Goal: Information Seeking & Learning: Learn about a topic

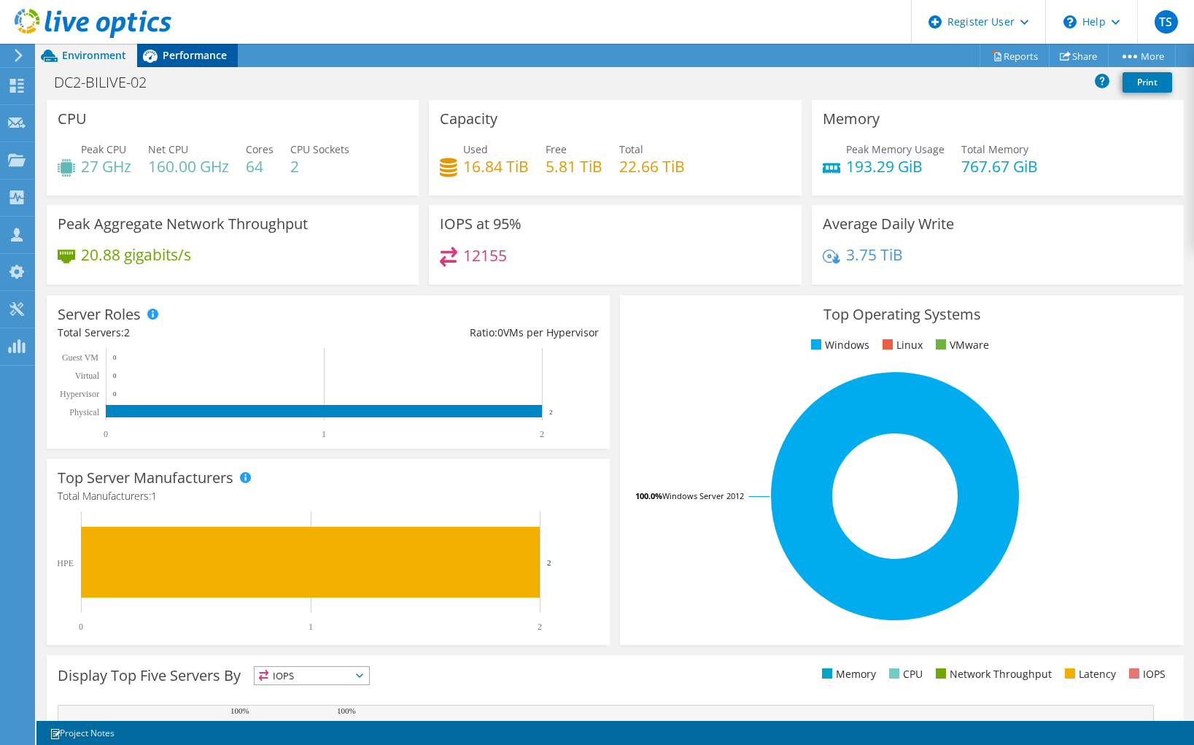
click at [203, 61] on span "Performance" at bounding box center [195, 55] width 64 height 14
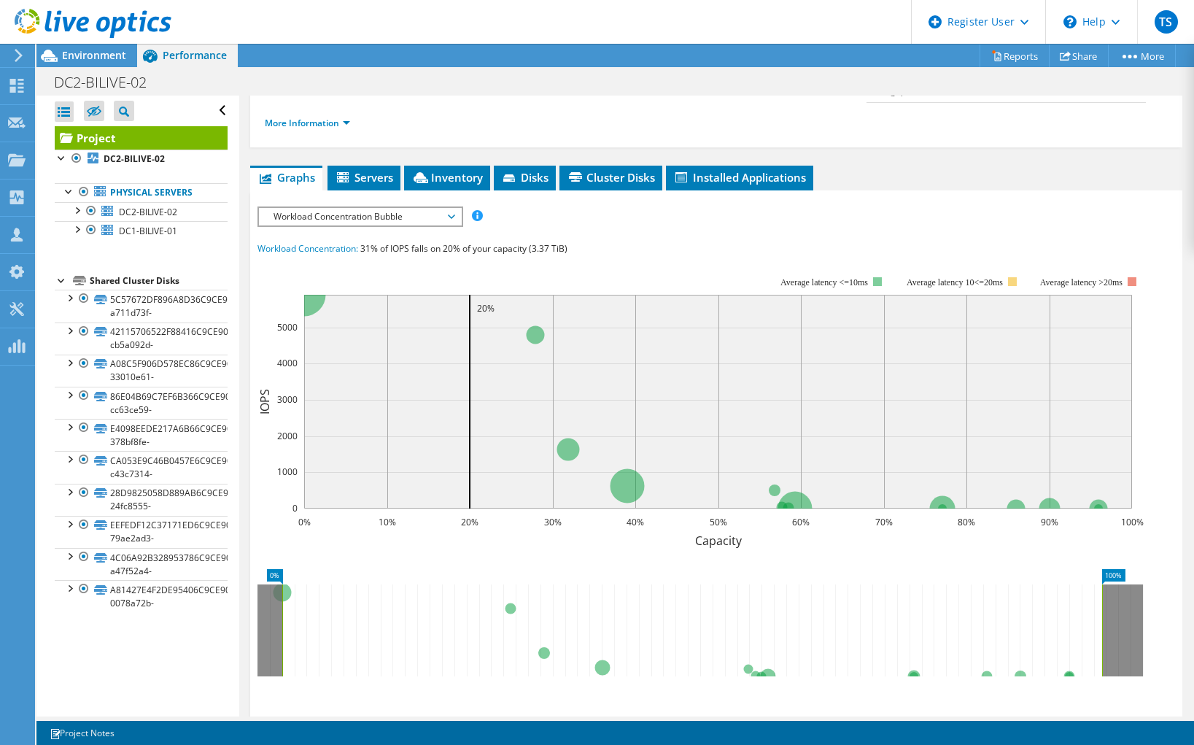
scroll to position [146, 0]
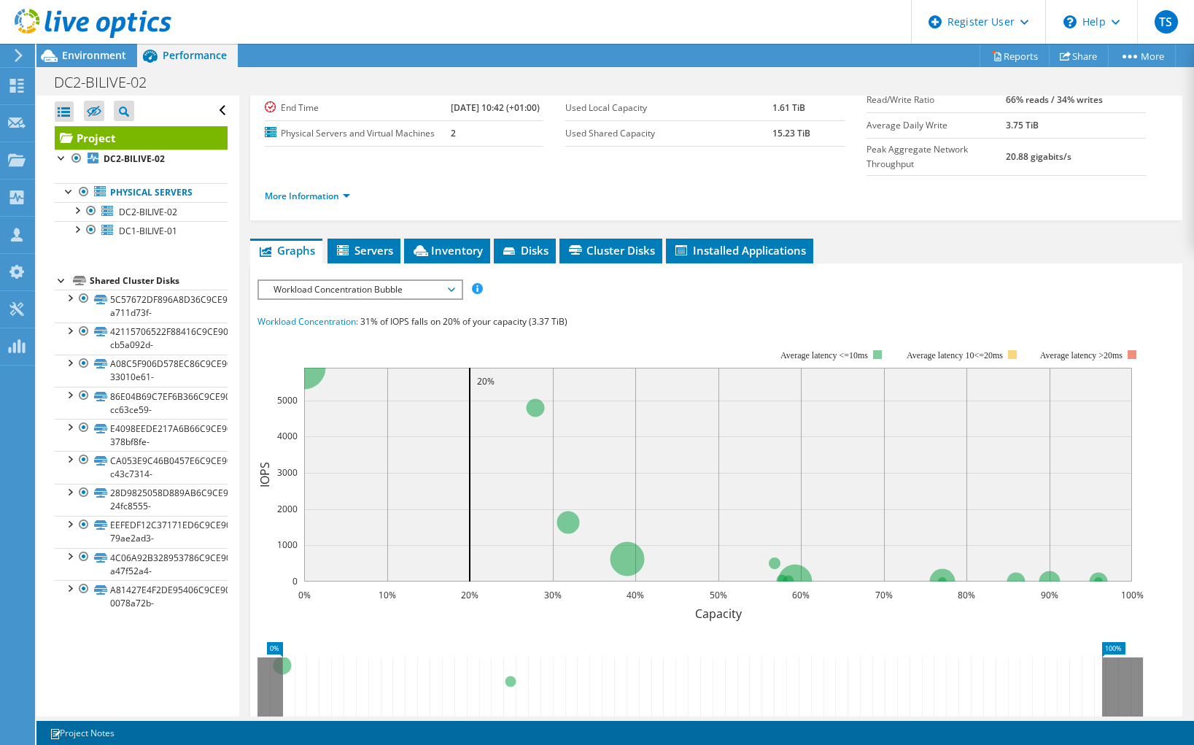
click at [349, 298] on span "Workload Concentration Bubble" at bounding box center [359, 290] width 187 height 18
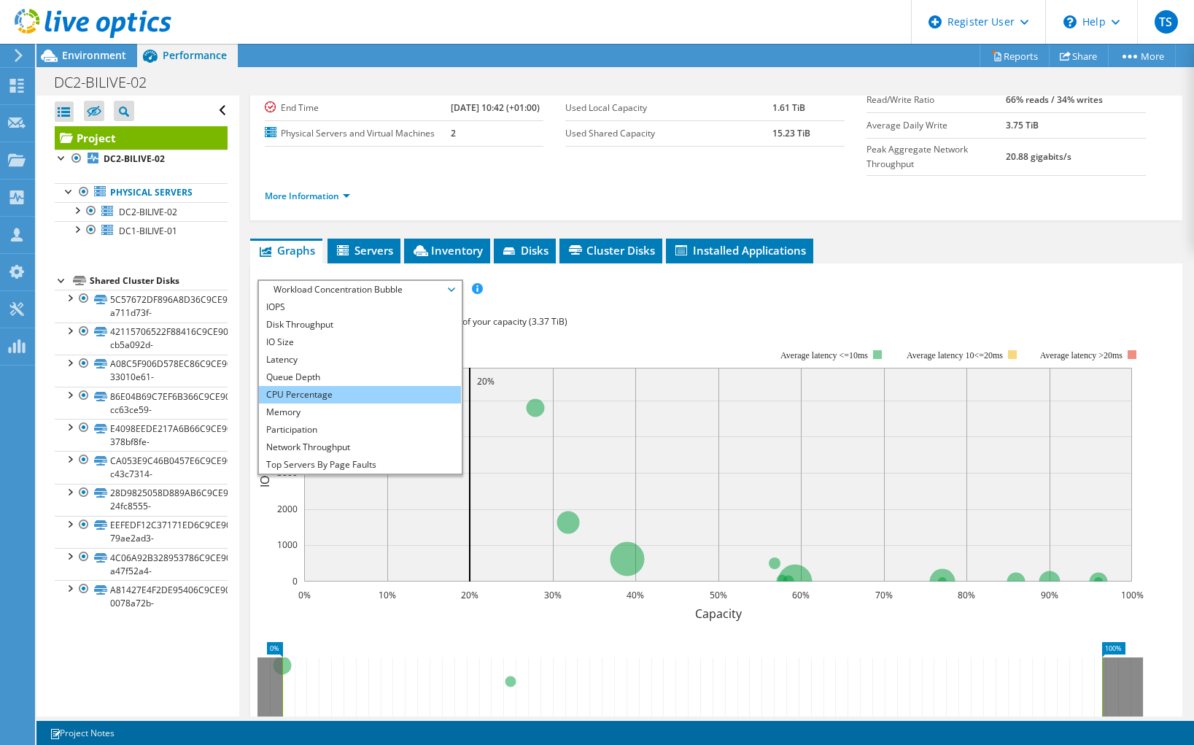
click at [327, 403] on li "CPU Percentage" at bounding box center [360, 395] width 202 height 18
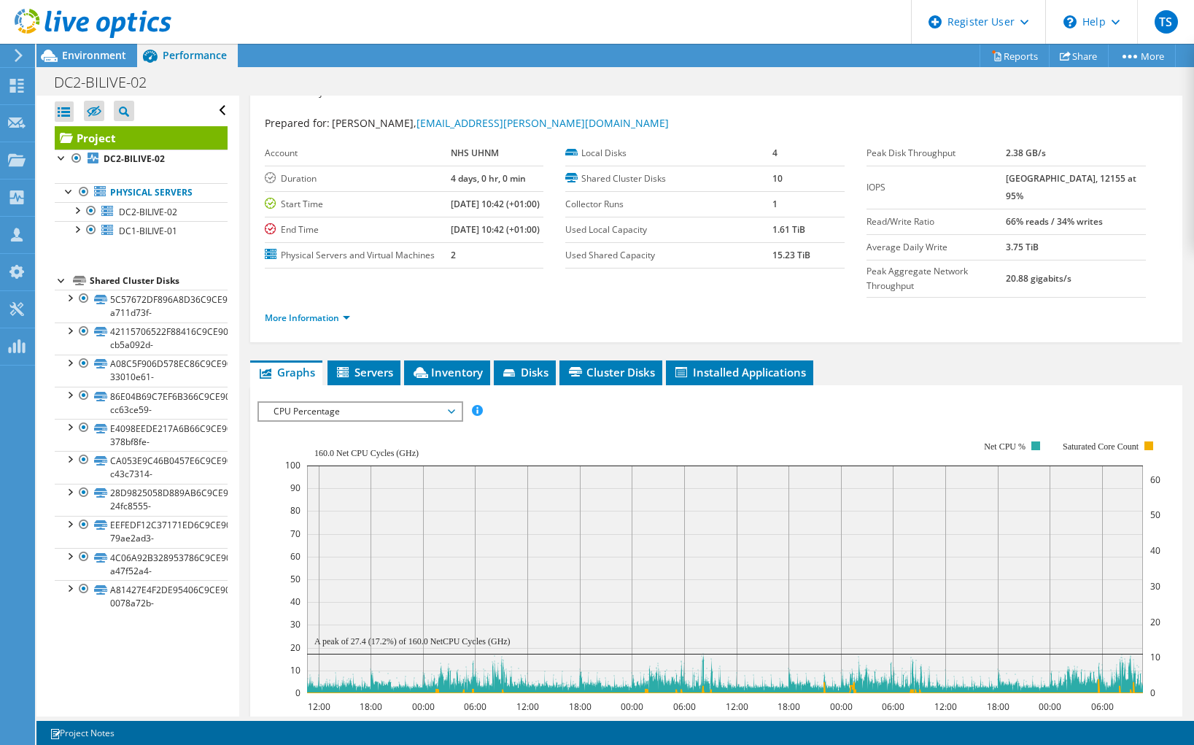
scroll to position [0, 0]
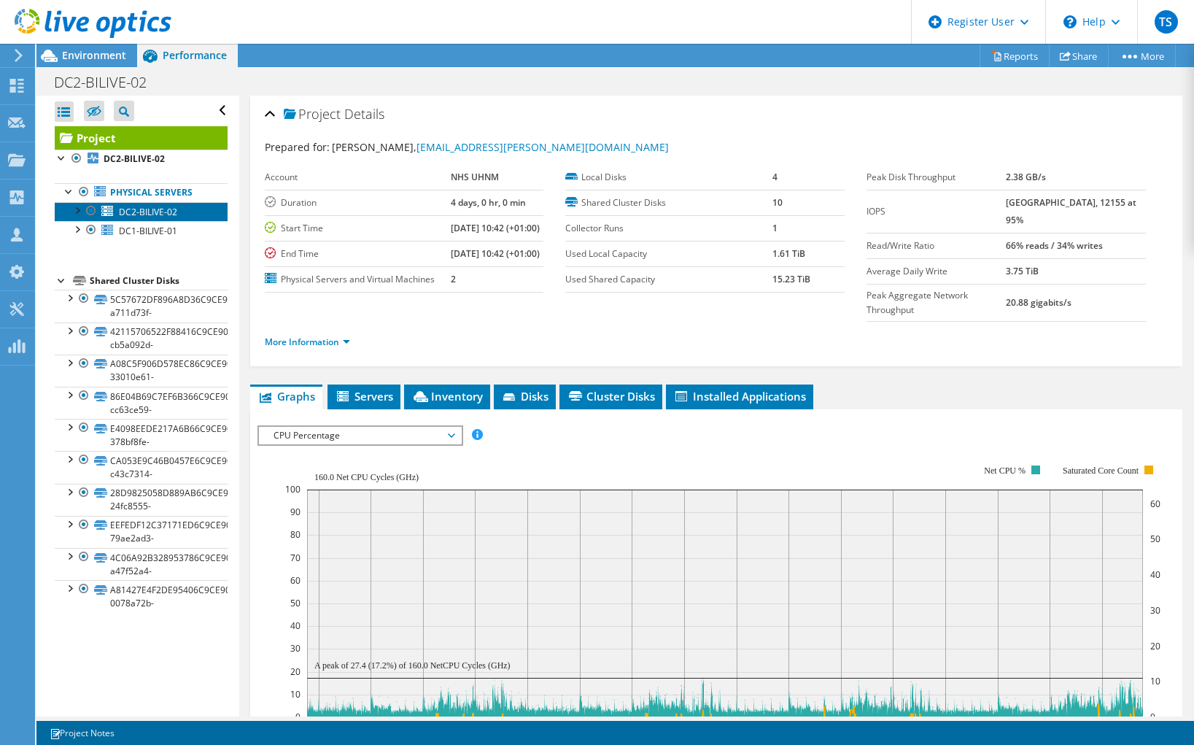
click at [166, 208] on span "DC2-BILIVE-02" at bounding box center [148, 212] width 58 height 12
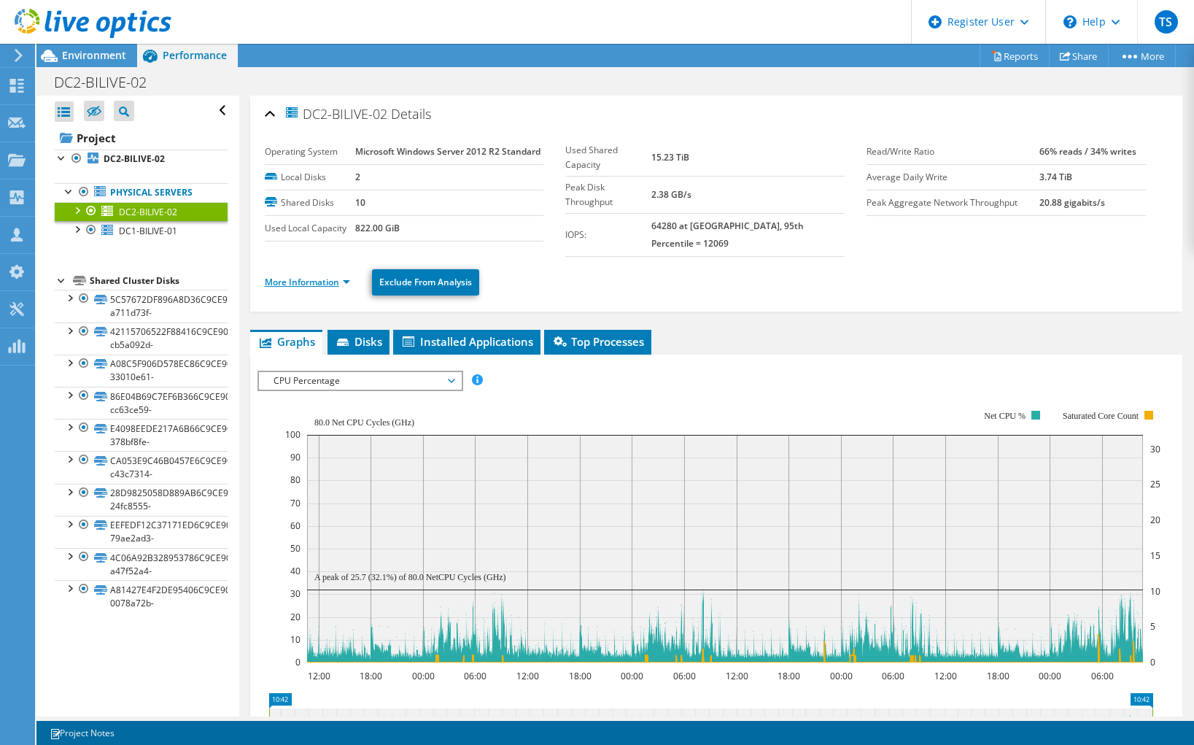
click at [275, 276] on link "More Information" at bounding box center [307, 282] width 85 height 12
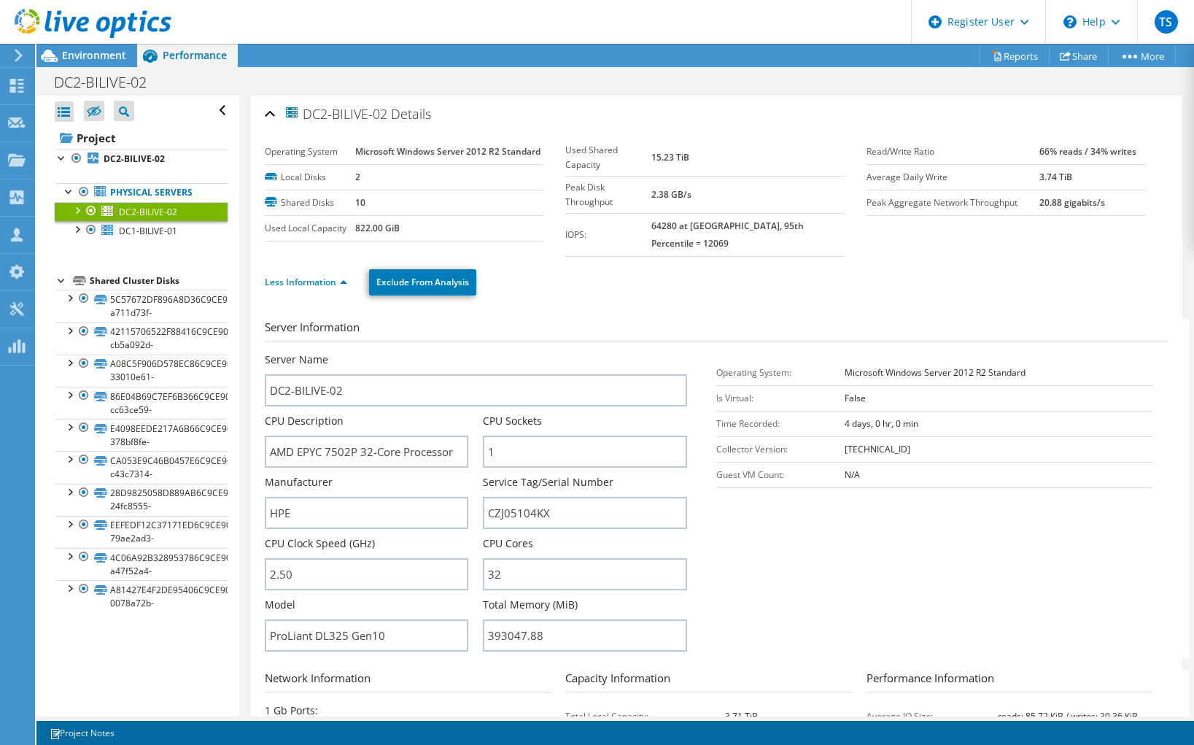
click at [273, 112] on div "DC2-BILIVE-02 Details" at bounding box center [716, 114] width 903 height 31
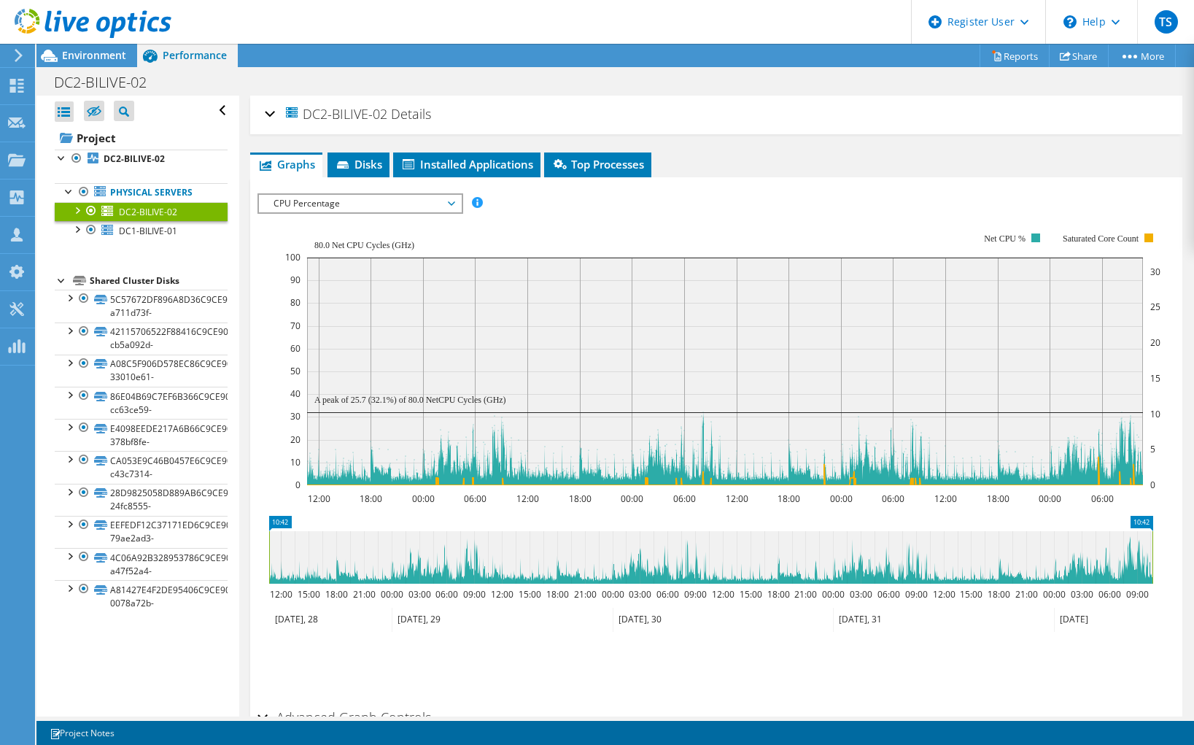
click at [422, 206] on span "CPU Percentage" at bounding box center [359, 204] width 187 height 18
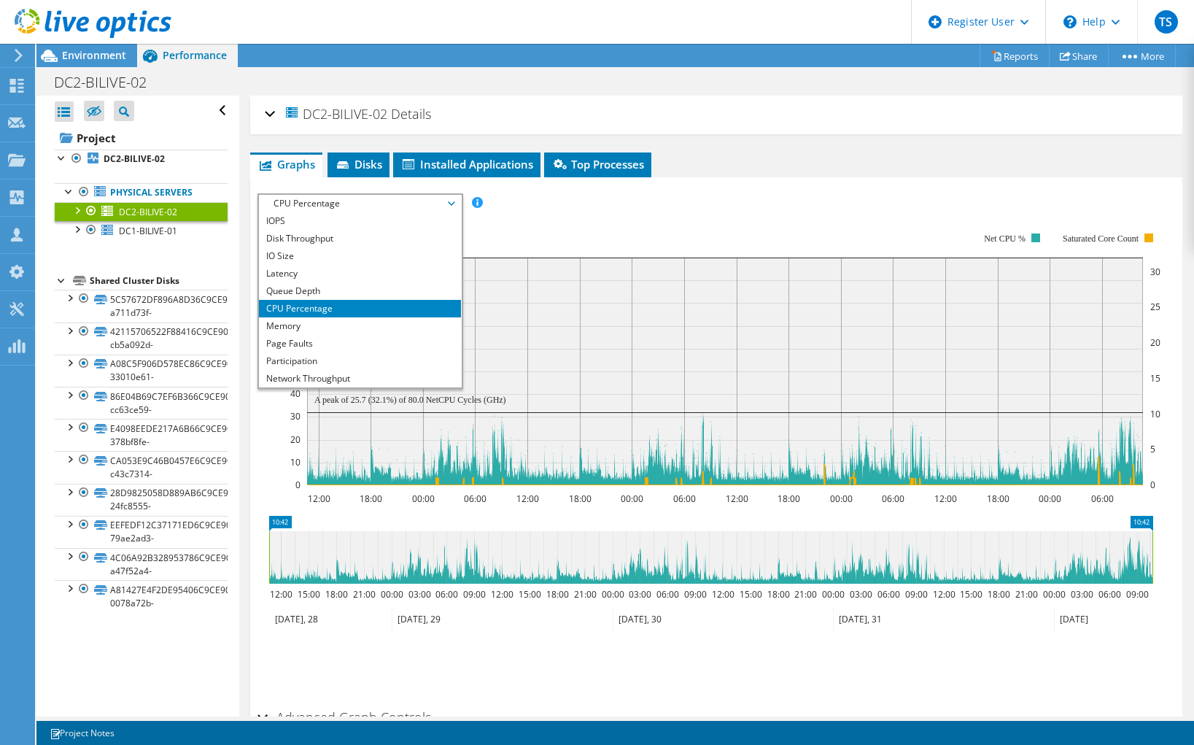
scroll to position [53, 0]
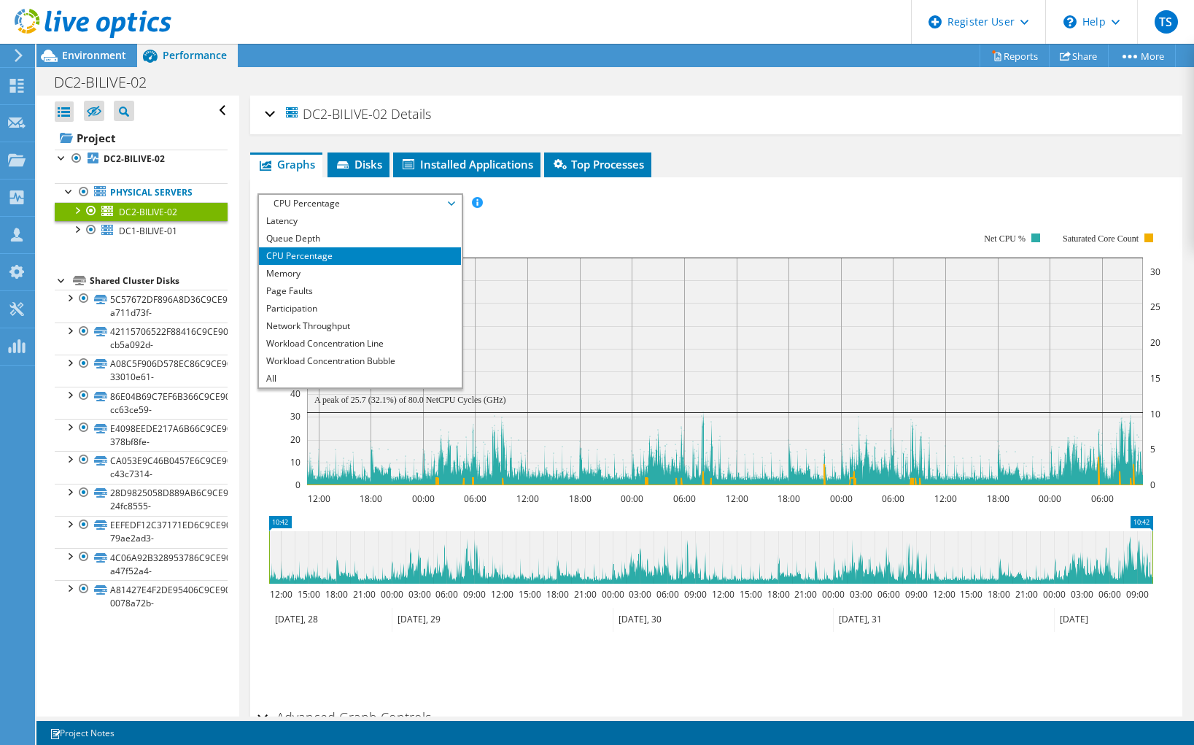
click at [333, 256] on li "CPU Percentage" at bounding box center [360, 256] width 202 height 18
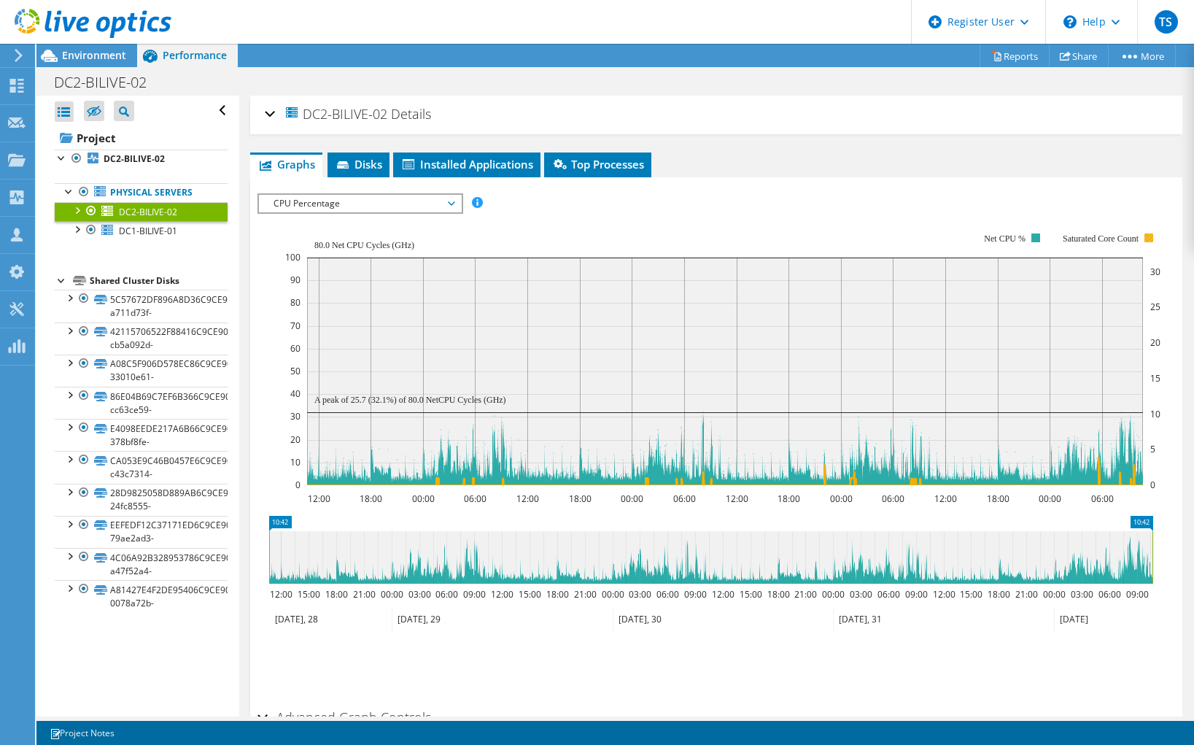
click at [1128, 238] on text "Saturated Core Count" at bounding box center [1101, 238] width 77 height 10
click at [564, 228] on rect at bounding box center [722, 359] width 875 height 292
